Goal: Go to known website: Access a specific website the user already knows

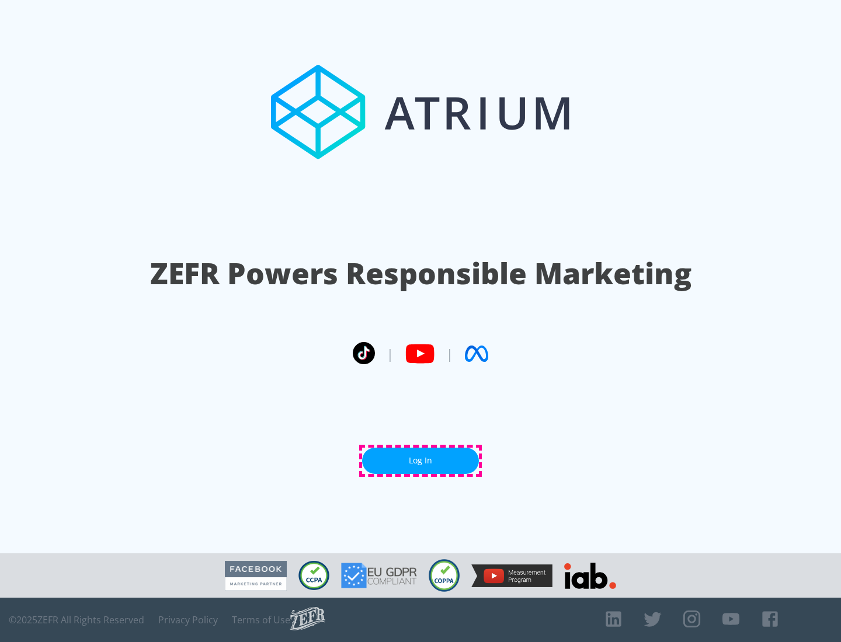
click at [420, 461] on link "Log In" at bounding box center [420, 461] width 117 height 26
